Goal: Task Accomplishment & Management: Manage account settings

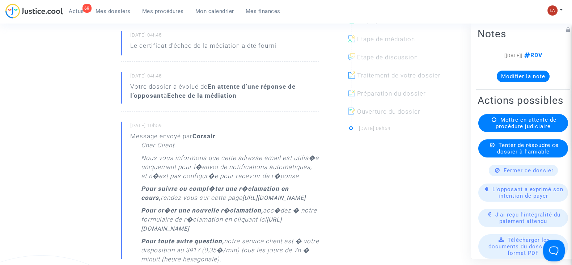
scroll to position [136, 0]
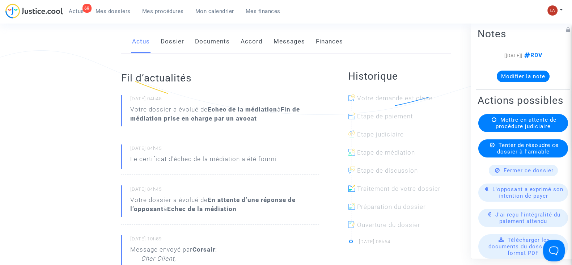
click at [156, 41] on div "Actus Dossier Documents Accord Messages Finances" at bounding box center [286, 42] width 330 height 24
drag, startPoint x: 162, startPoint y: 41, endPoint x: 203, endPoint y: 47, distance: 41.3
click at [162, 41] on link "Dossier" at bounding box center [173, 42] width 24 height 24
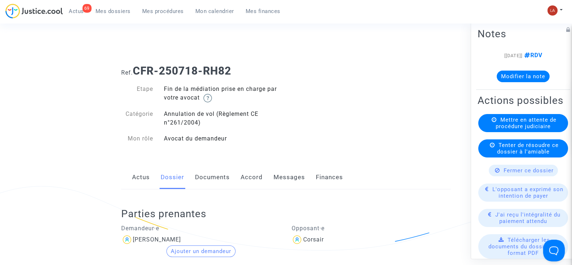
click at [279, 171] on link "Messages" at bounding box center [288, 177] width 31 height 24
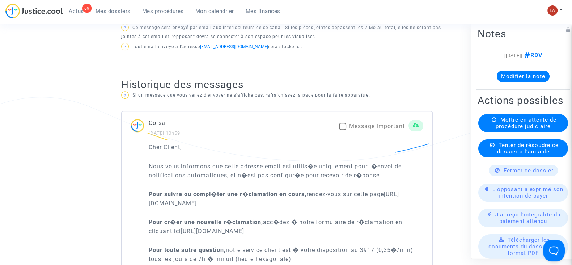
click at [376, 123] on span "Message important" at bounding box center [377, 126] width 56 height 7
click at [343, 130] on input "Message important" at bounding box center [342, 130] width 0 height 0
checkbox input "true"
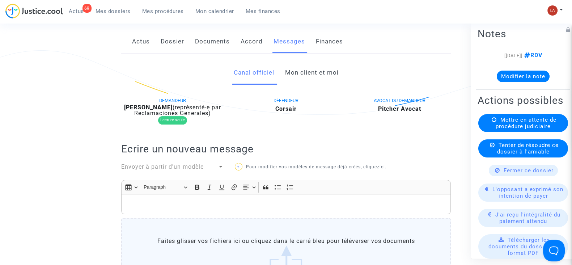
click at [157, 107] on b "[PERSON_NAME]" at bounding box center [148, 107] width 48 height 7
copy div "[PERSON_NAME]"
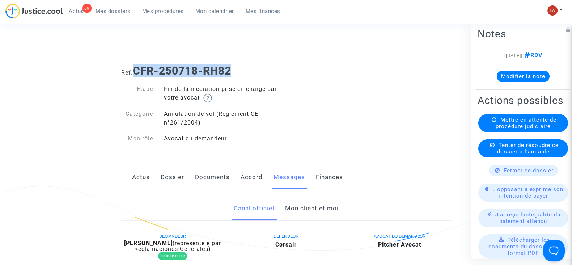
drag, startPoint x: 238, startPoint y: 68, endPoint x: 134, endPoint y: 61, distance: 103.7
click at [134, 61] on div "Ref. CFR-250718-RH82" at bounding box center [286, 68] width 340 height 18
copy b "CFR-250718-RH82"
click at [497, 73] on button "Modifier la note" at bounding box center [523, 77] width 53 height 12
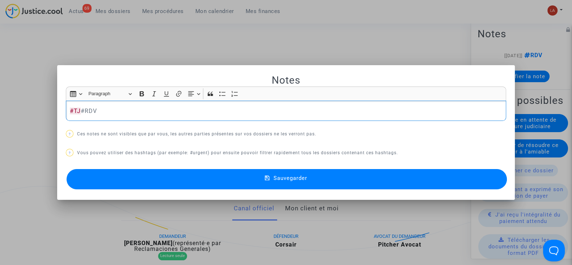
click at [439, 172] on button "Sauvegarder" at bounding box center [287, 179] width 440 height 20
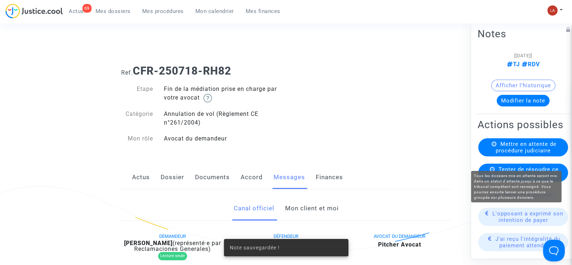
click at [533, 154] on span "Mettre en attente de procédure judiciaire" at bounding box center [526, 147] width 61 height 13
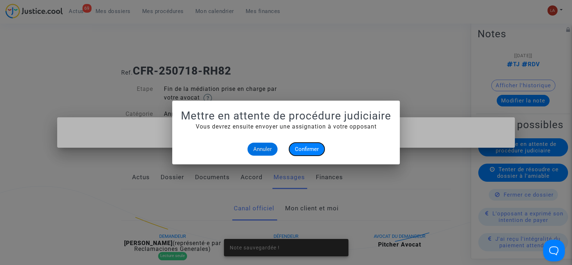
click at [317, 151] on span "Confirmer" at bounding box center [307, 149] width 24 height 7
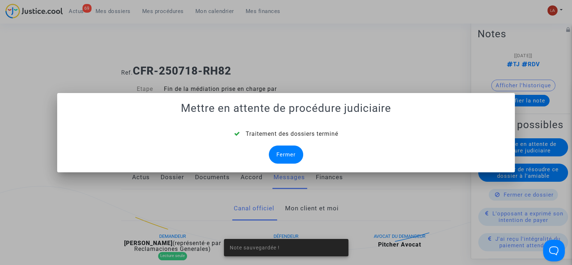
click at [280, 153] on div "Fermer" at bounding box center [286, 154] width 34 height 18
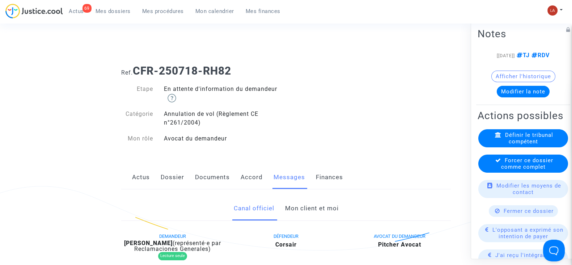
click at [519, 170] on span "Forcer ce dossier comme complet" at bounding box center [527, 163] width 52 height 13
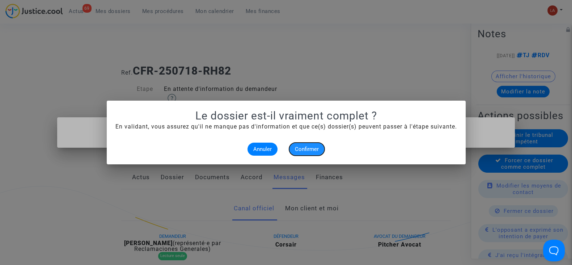
click at [300, 146] on span "Confirmer" at bounding box center [307, 149] width 24 height 7
